Goal: Task Accomplishment & Management: Complete application form

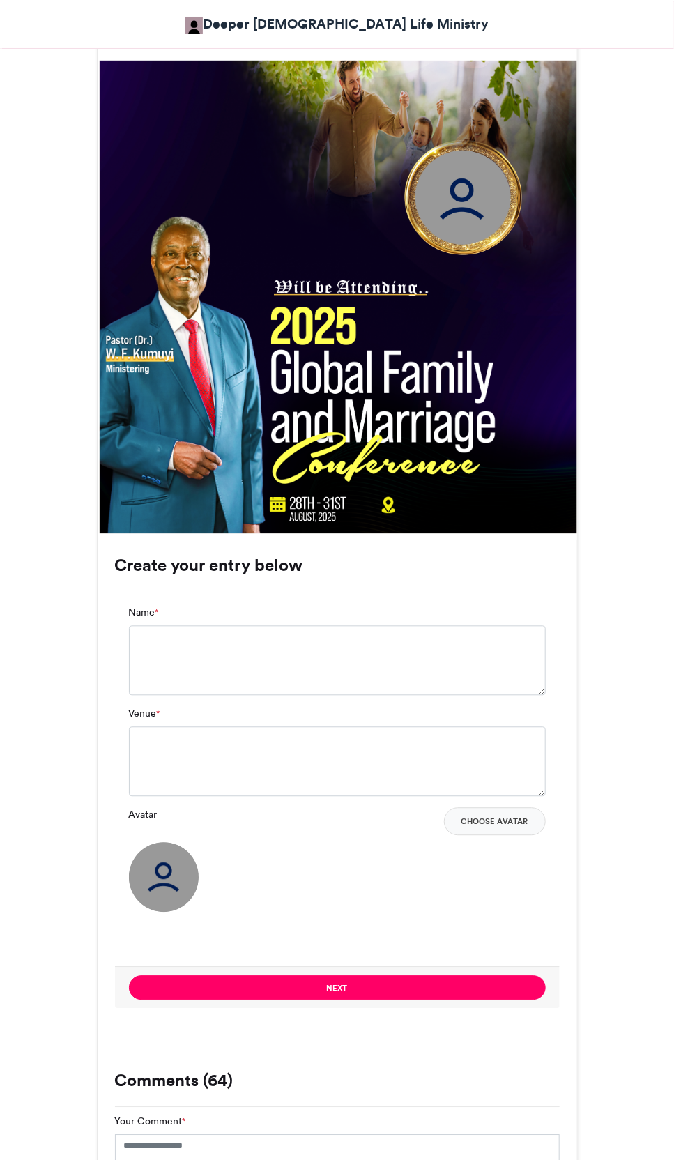
scroll to position [489, 0]
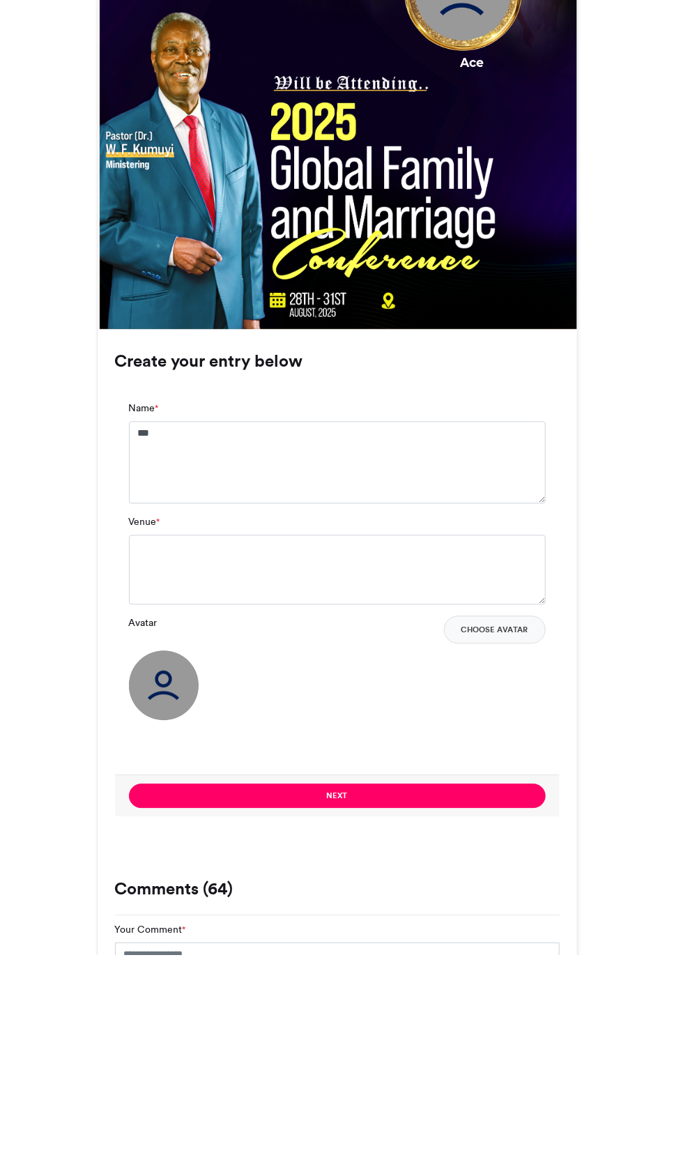
type textarea "***"
click at [401, 743] on textarea "Venue *" at bounding box center [337, 775] width 417 height 70
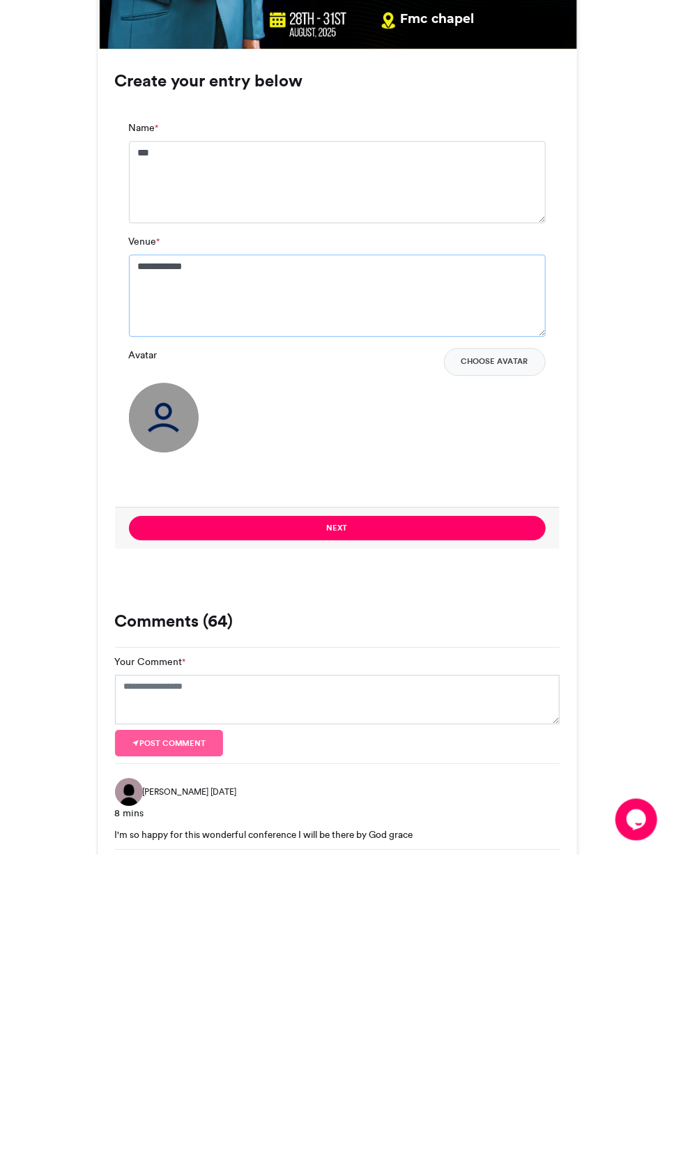
scroll to position [670, 0]
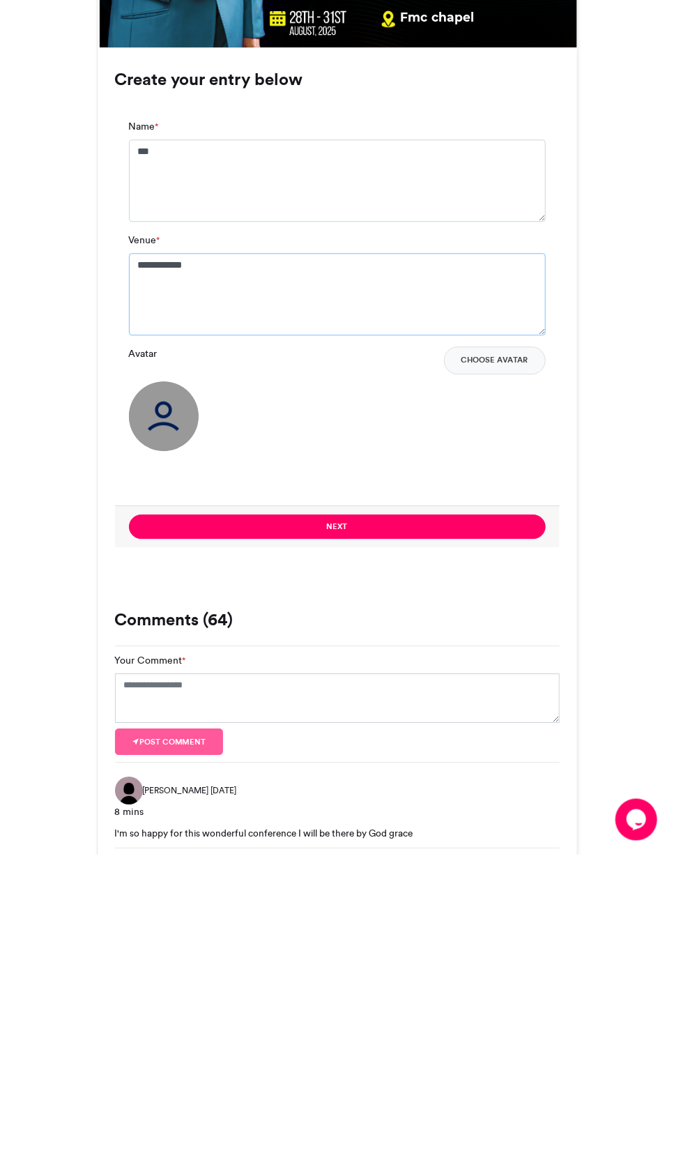
type textarea "**********"
click at [181, 724] on img at bounding box center [164, 722] width 70 height 70
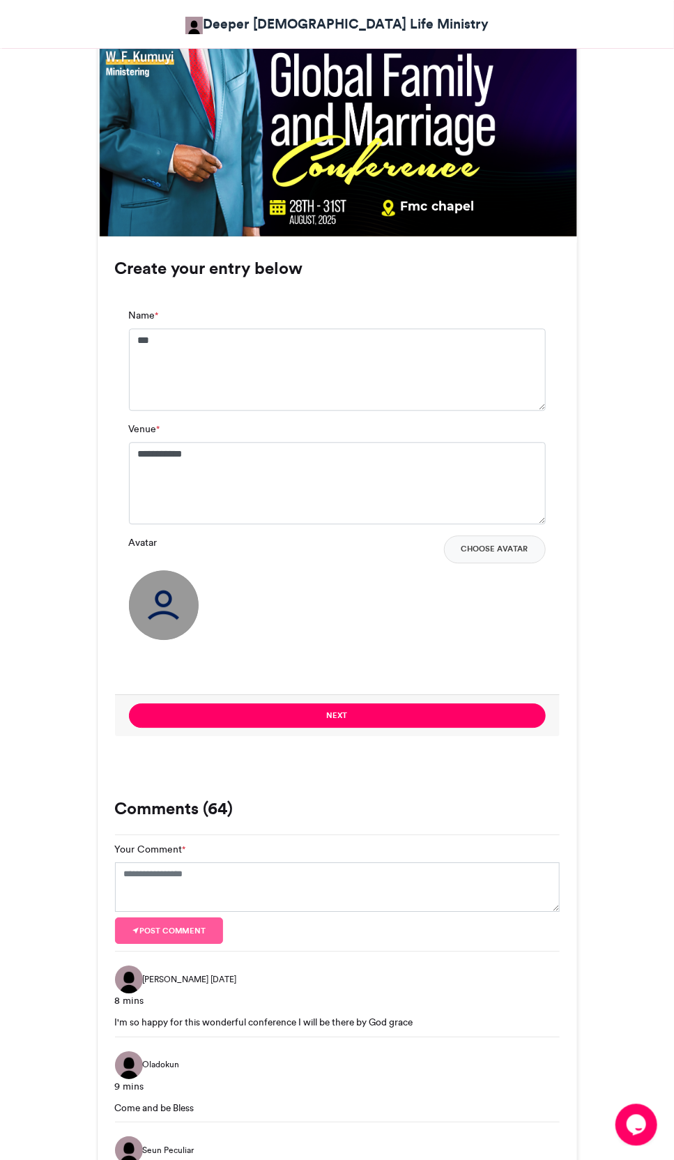
scroll to position [791, 0]
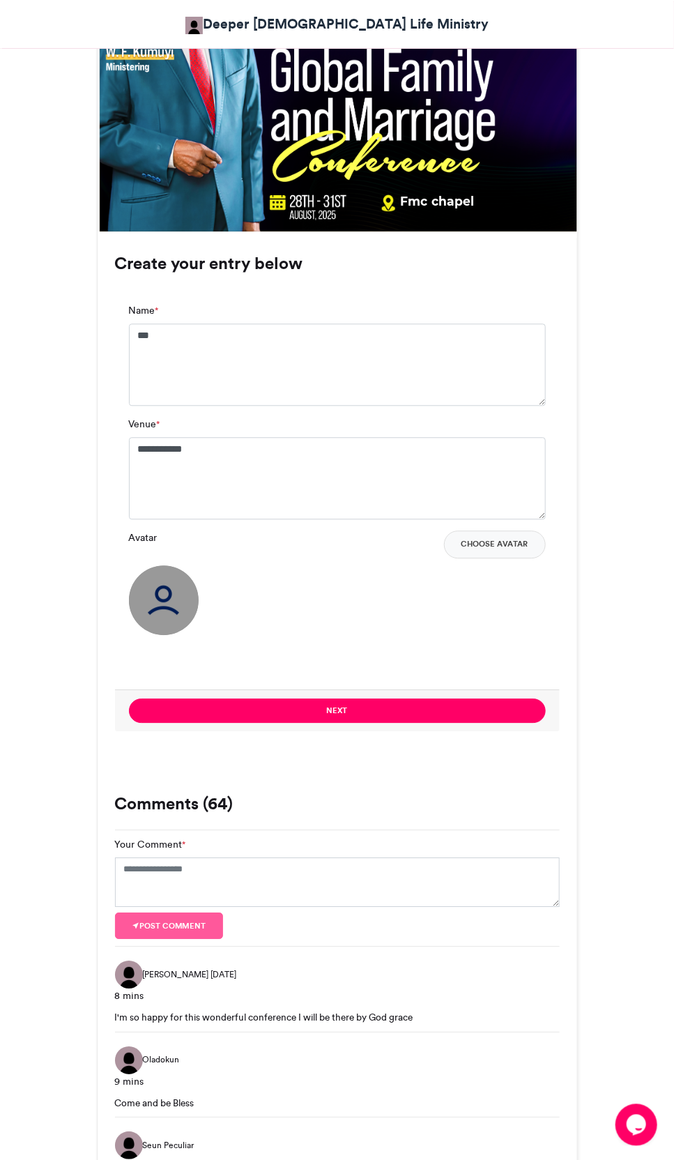
click at [149, 620] on img at bounding box center [164, 601] width 70 height 70
click at [158, 603] on img at bounding box center [164, 601] width 70 height 70
click at [160, 613] on img at bounding box center [164, 601] width 70 height 70
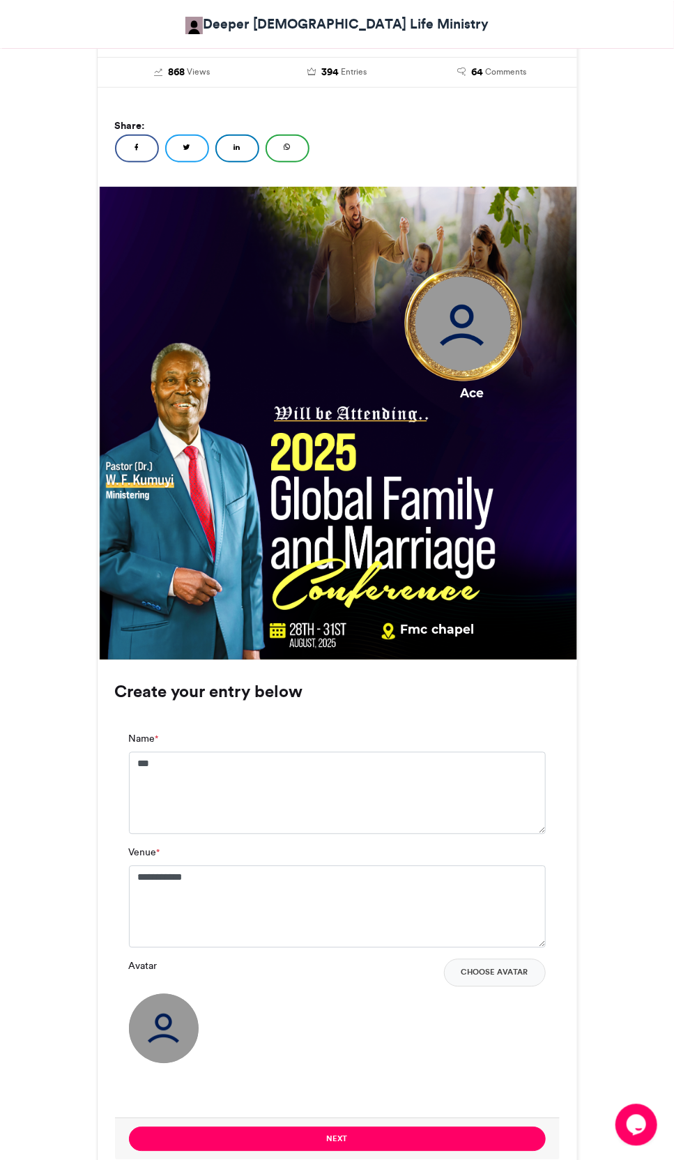
scroll to position [338, 0]
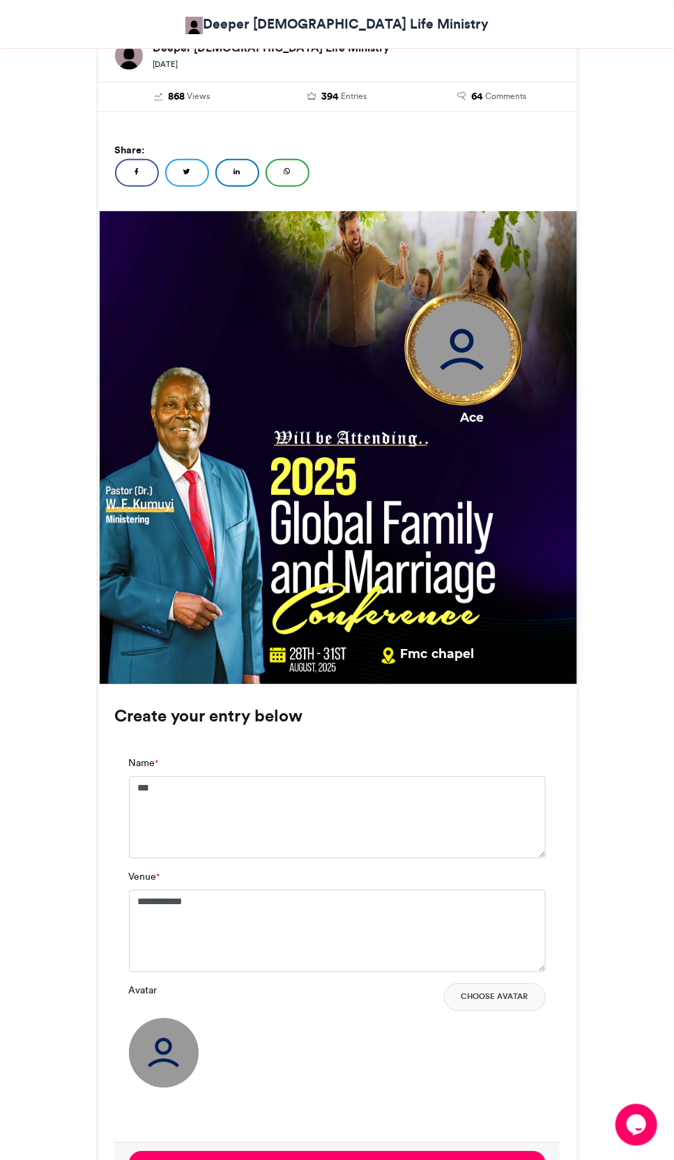
click at [492, 360] on img at bounding box center [463, 349] width 139 height 139
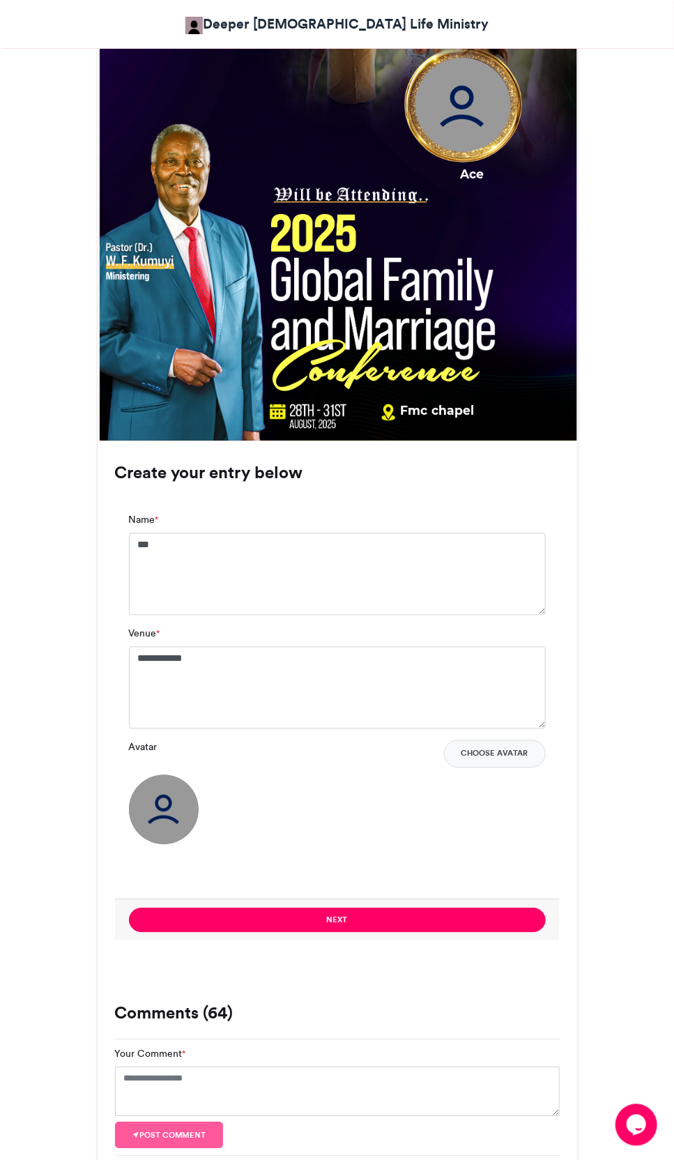
scroll to position [602, 0]
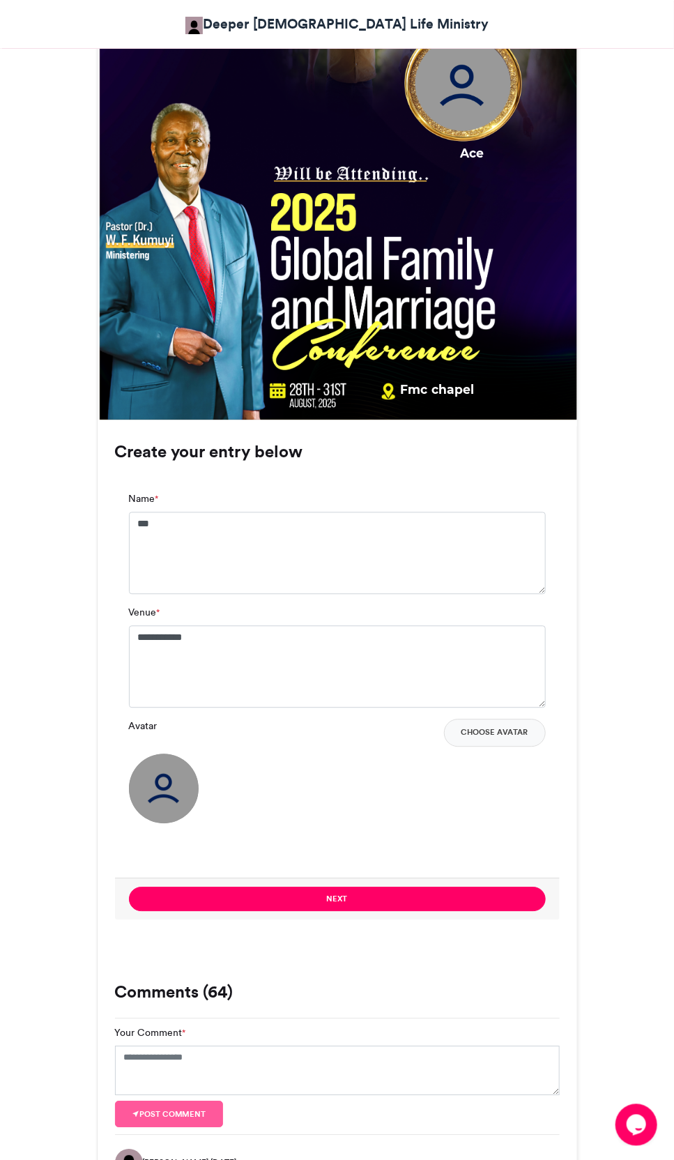
click at [159, 810] on img at bounding box center [164, 789] width 70 height 70
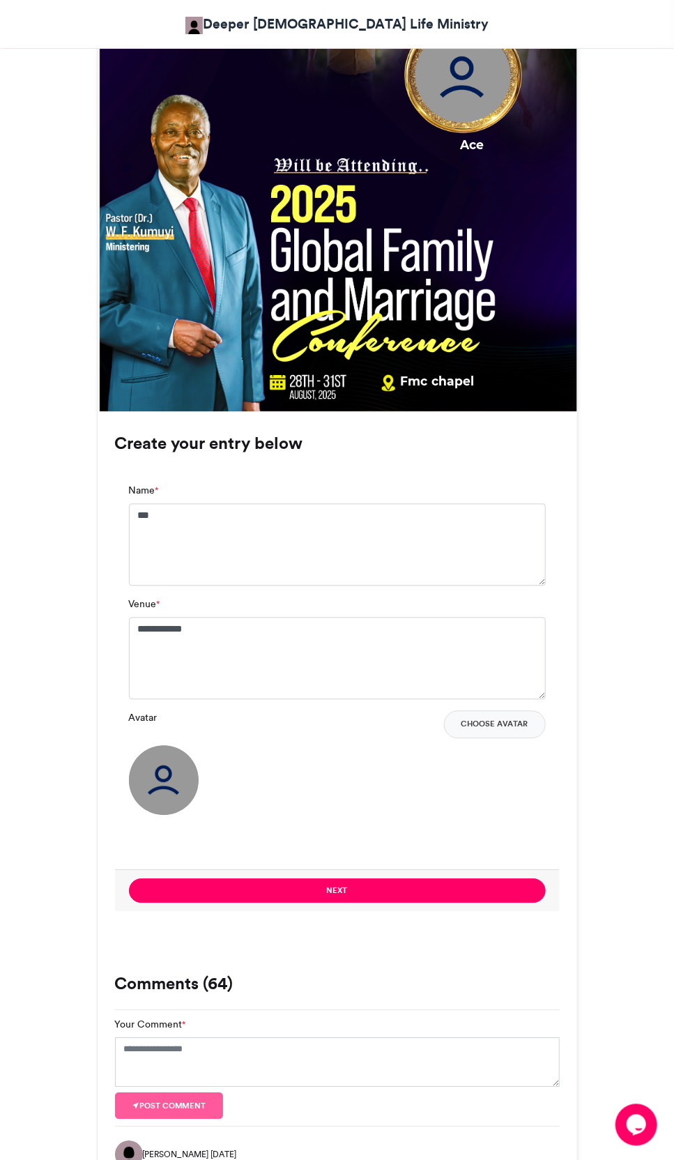
scroll to position [637, 0]
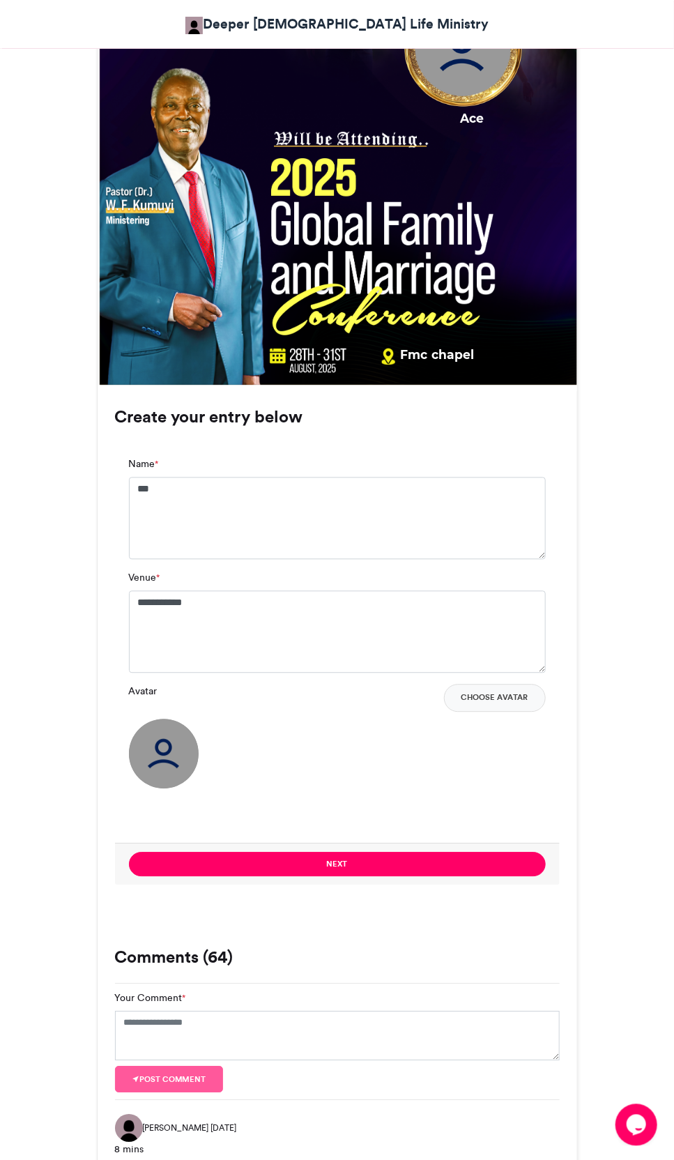
click at [171, 764] on img at bounding box center [164, 755] width 70 height 70
click at [135, 732] on img at bounding box center [164, 755] width 70 height 70
click at [146, 747] on img at bounding box center [164, 755] width 70 height 70
click at [182, 761] on img at bounding box center [164, 755] width 70 height 70
click at [173, 754] on img at bounding box center [164, 755] width 70 height 70
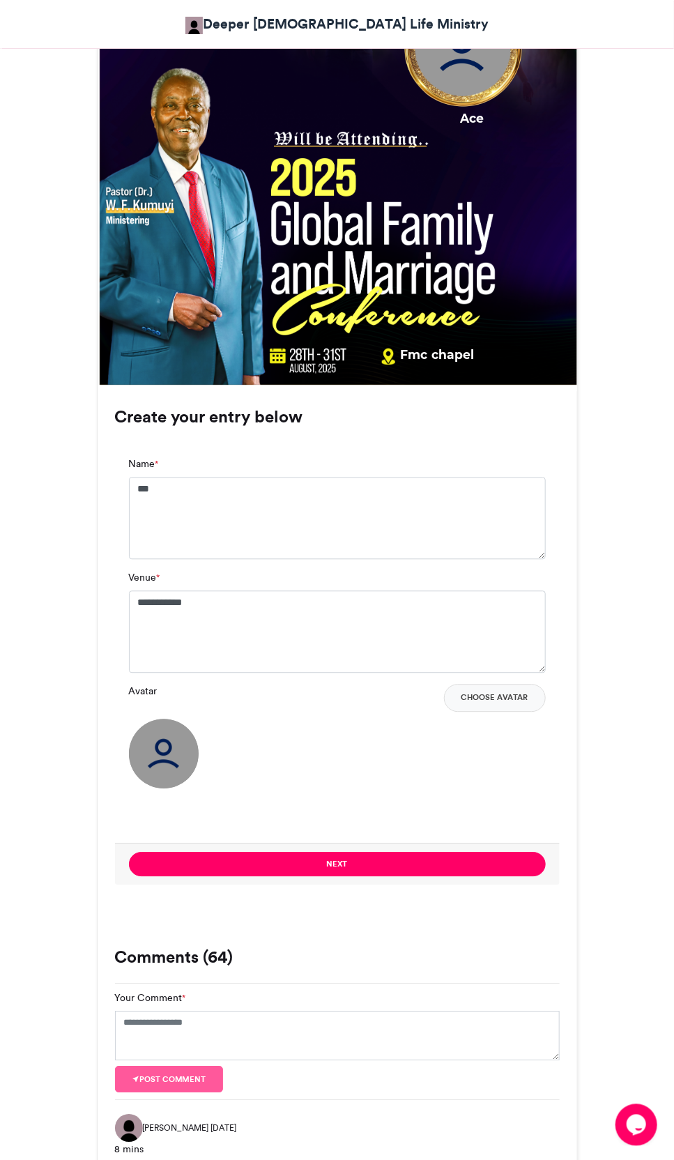
click at [192, 755] on img at bounding box center [164, 755] width 70 height 70
click at [181, 736] on img at bounding box center [164, 755] width 70 height 70
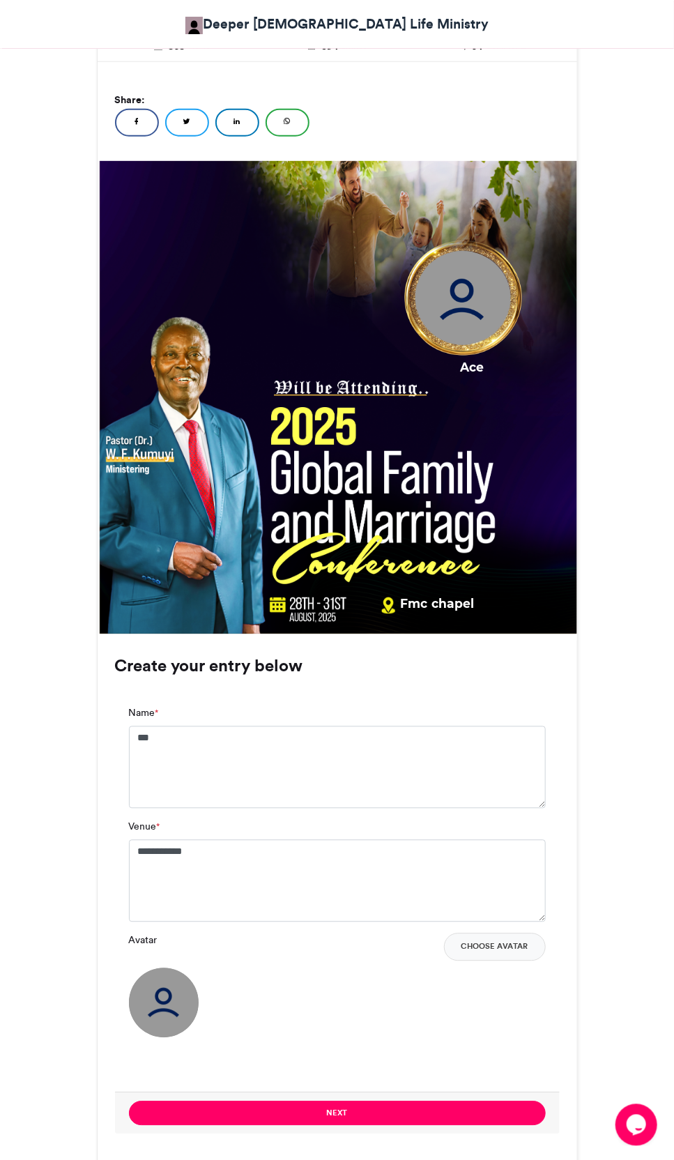
scroll to position [331, 0]
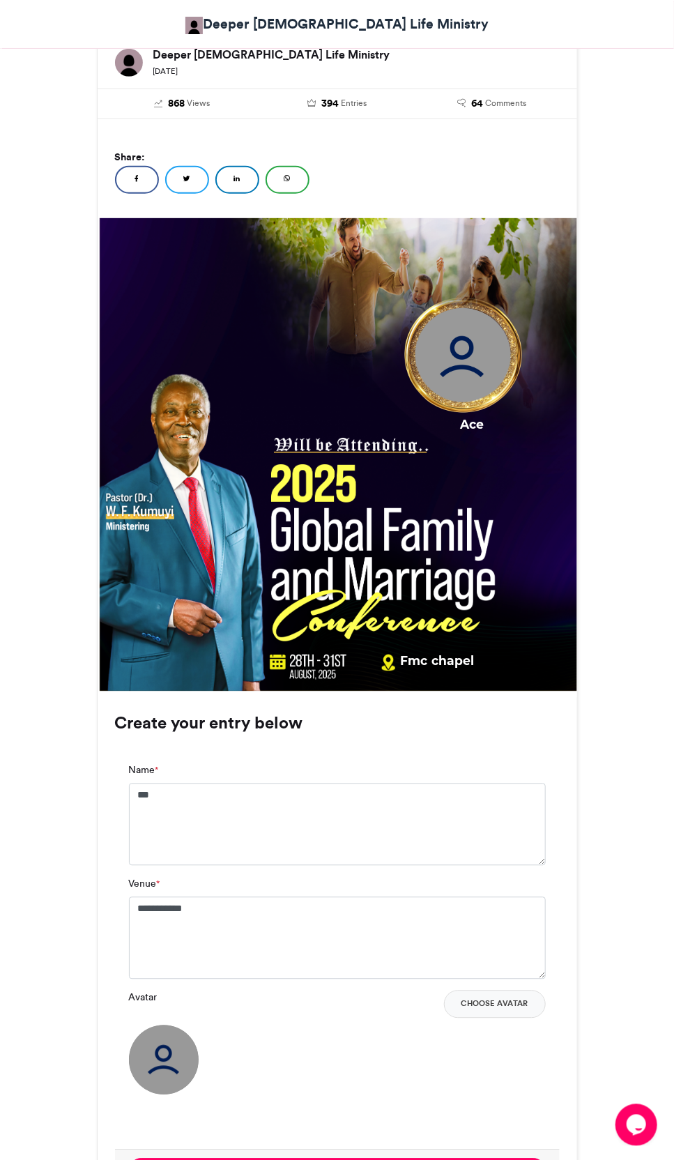
click at [166, 1068] on img at bounding box center [164, 1061] width 70 height 70
click at [157, 1066] on img at bounding box center [164, 1061] width 70 height 70
click at [156, 1066] on img at bounding box center [164, 1061] width 70 height 70
click at [156, 1067] on img at bounding box center [164, 1061] width 70 height 70
click at [160, 1074] on img at bounding box center [164, 1061] width 70 height 70
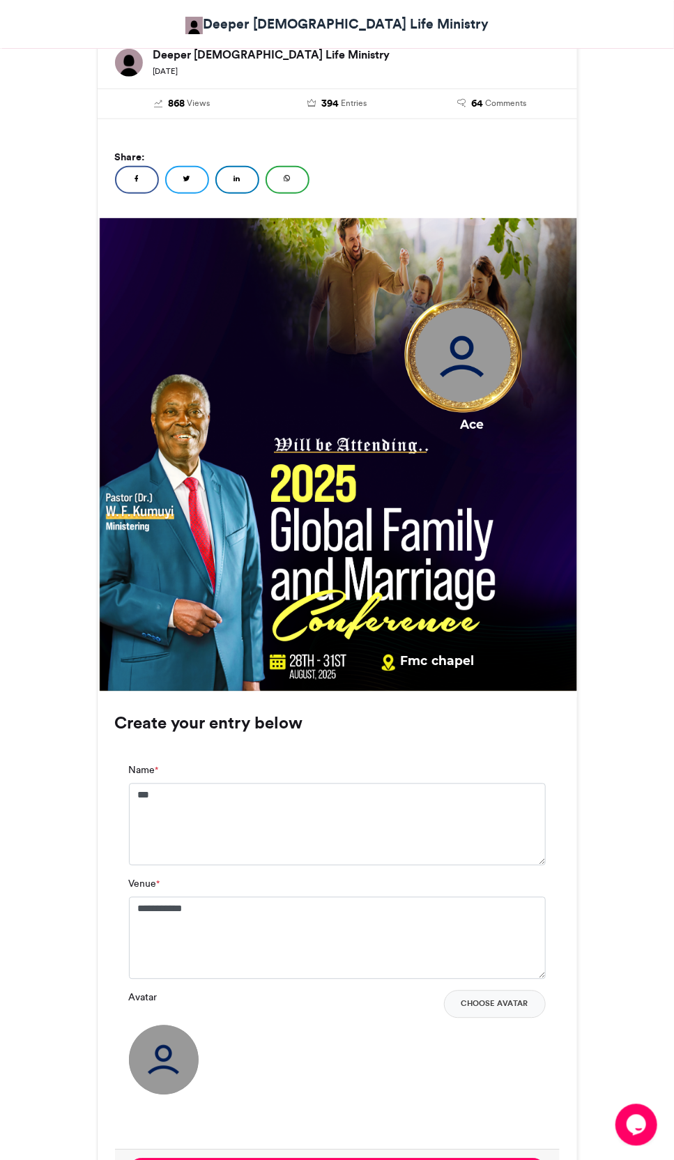
click at [161, 1058] on img at bounding box center [164, 1061] width 70 height 70
click at [162, 1058] on img at bounding box center [164, 1061] width 70 height 70
click at [162, 1059] on img at bounding box center [164, 1061] width 70 height 70
click at [505, 1013] on button "Choose Avatar" at bounding box center [495, 1005] width 102 height 28
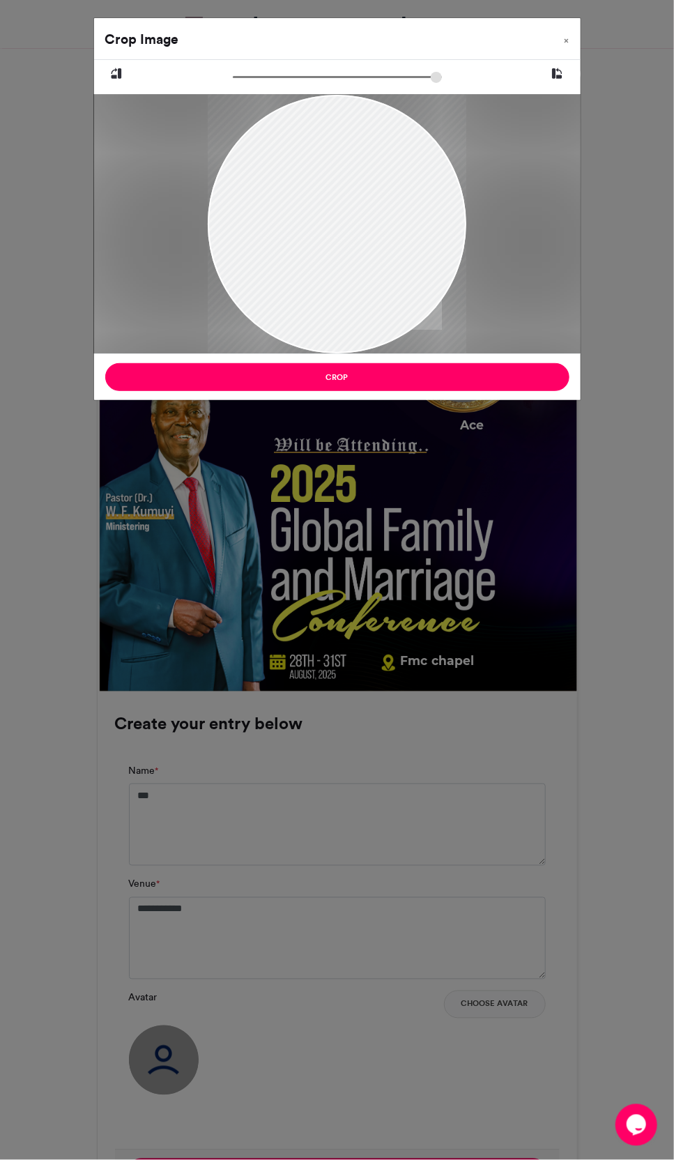
click at [307, 79] on input "zoom" at bounding box center [337, 76] width 209 height 13
click at [277, 89] on div at bounding box center [337, 207] width 487 height 294
click at [280, 81] on input "zoom" at bounding box center [337, 76] width 209 height 13
type input "******"
click at [437, 389] on button "Crop" at bounding box center [337, 377] width 464 height 28
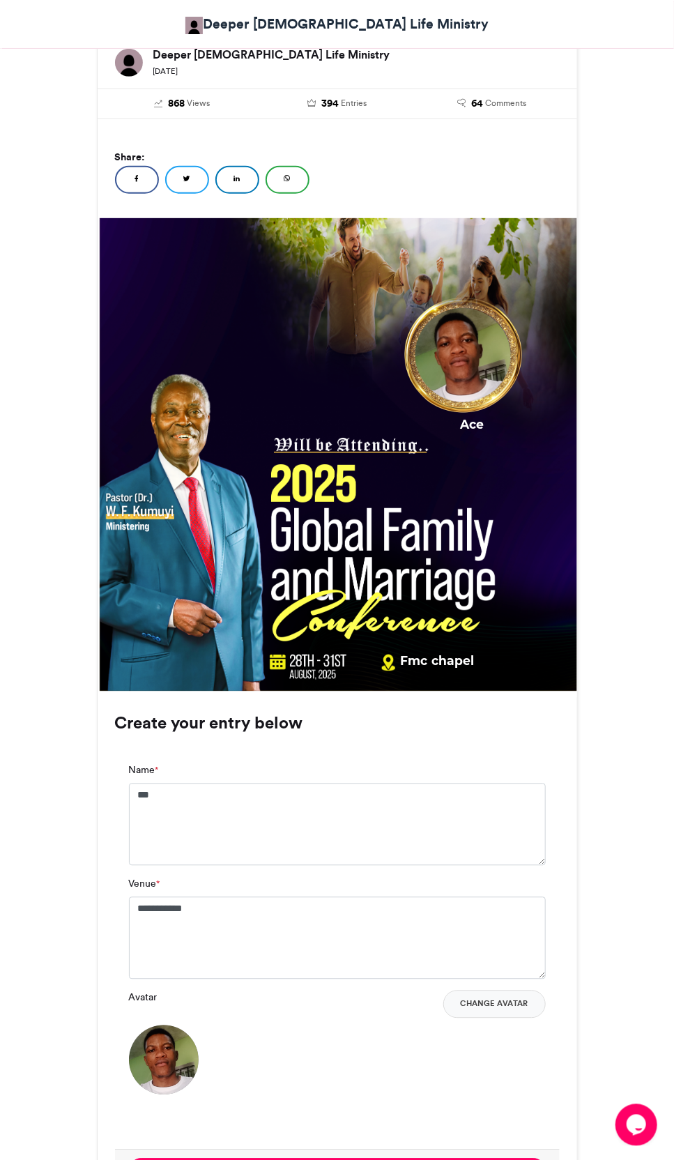
click at [278, 1159] on button "Next" at bounding box center [337, 1171] width 417 height 24
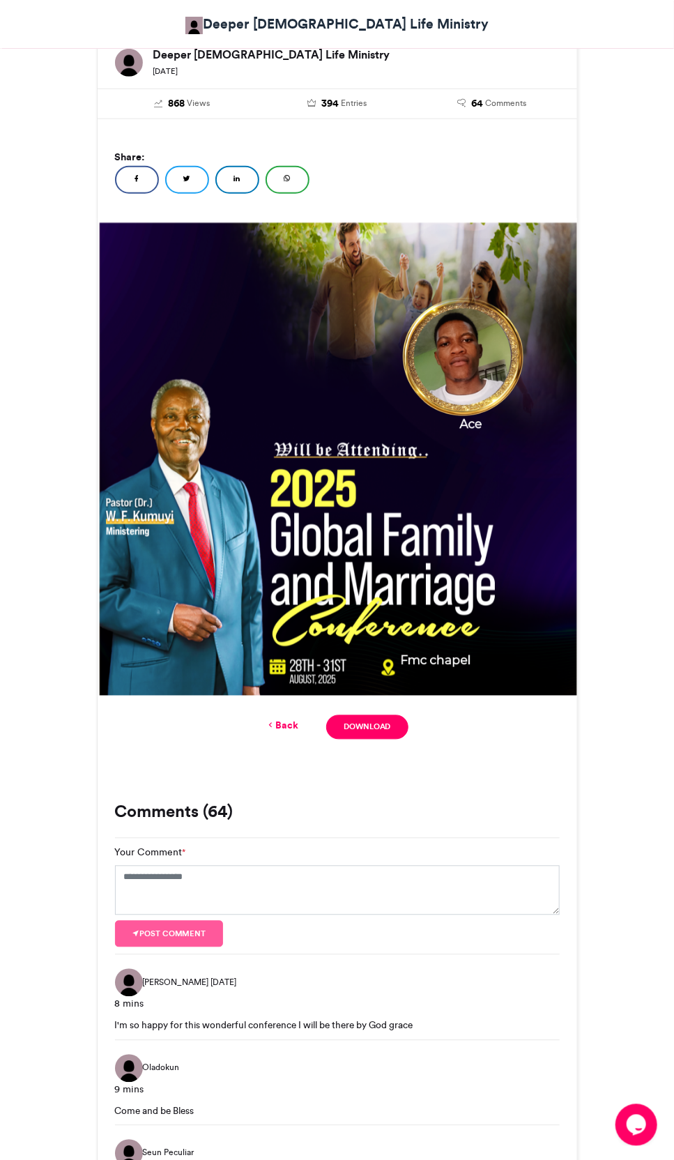
click at [370, 729] on link "Download" at bounding box center [367, 727] width 82 height 24
